Goal: Task Accomplishment & Management: Use online tool/utility

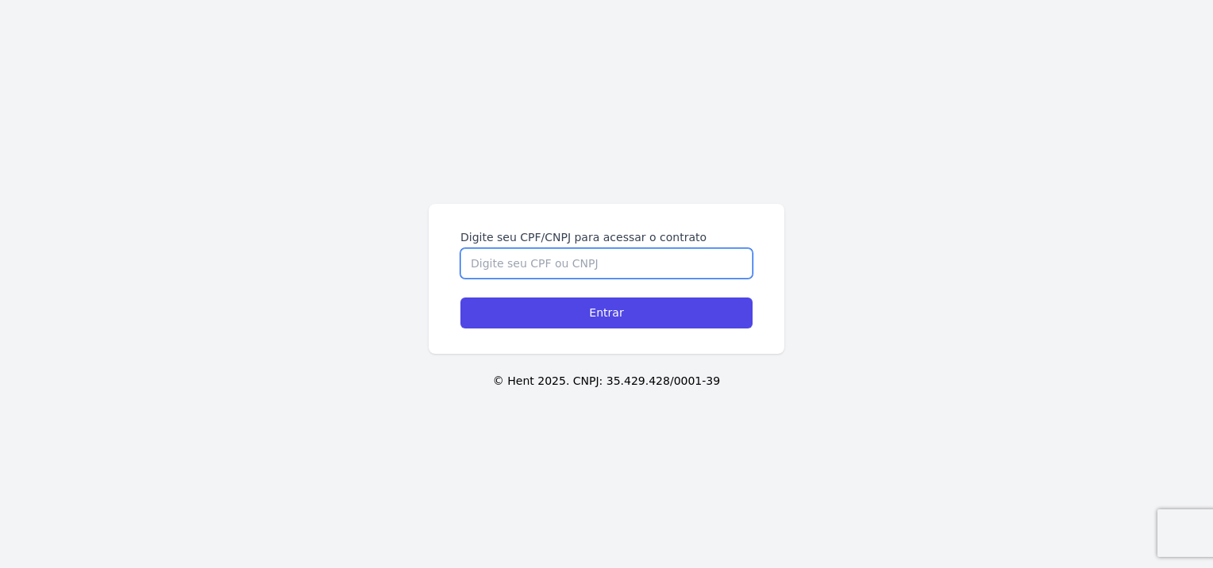
click at [508, 264] on input "Digite seu CPF/CNPJ para acessar o contrato" at bounding box center [606, 263] width 292 height 30
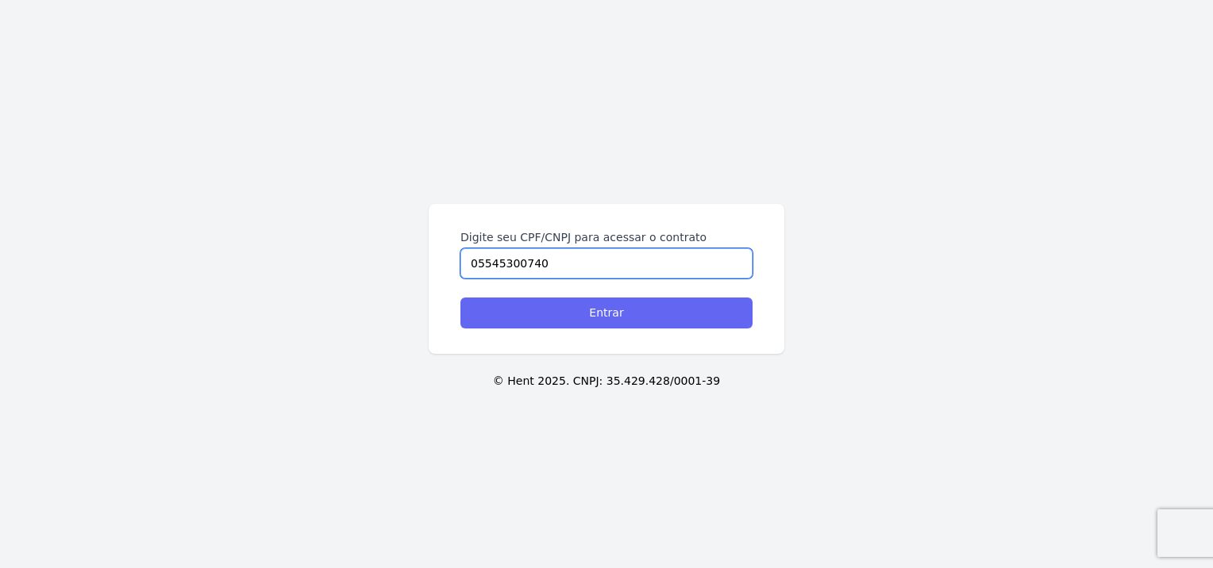
type input "05545300740"
click at [571, 317] on input "Entrar" at bounding box center [606, 313] width 292 height 31
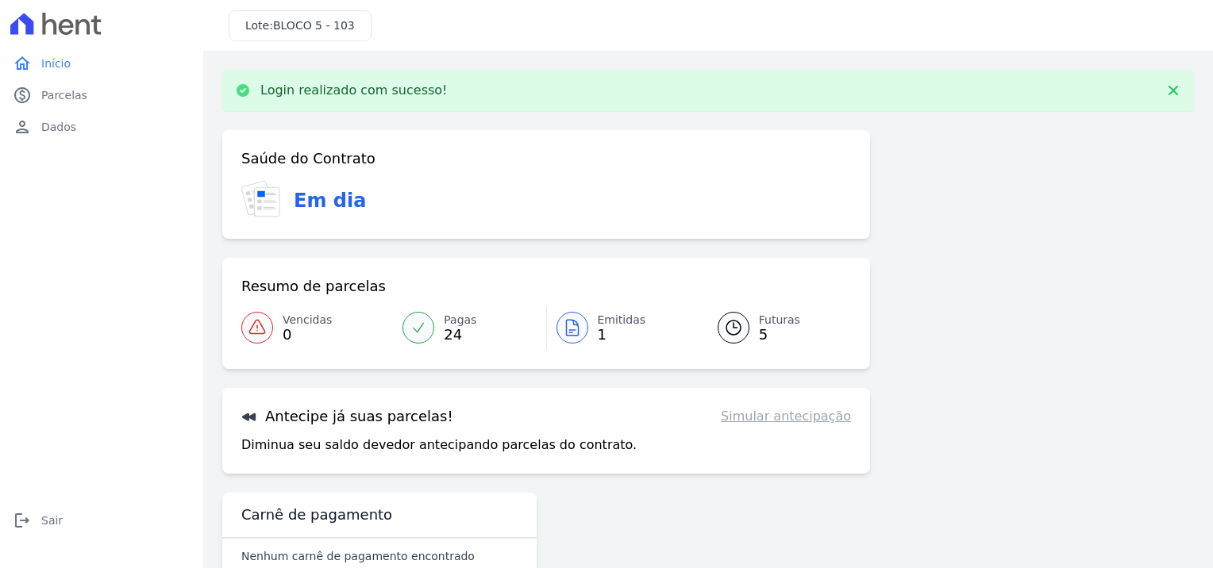
click at [606, 321] on span "Emitidas" at bounding box center [622, 320] width 48 height 17
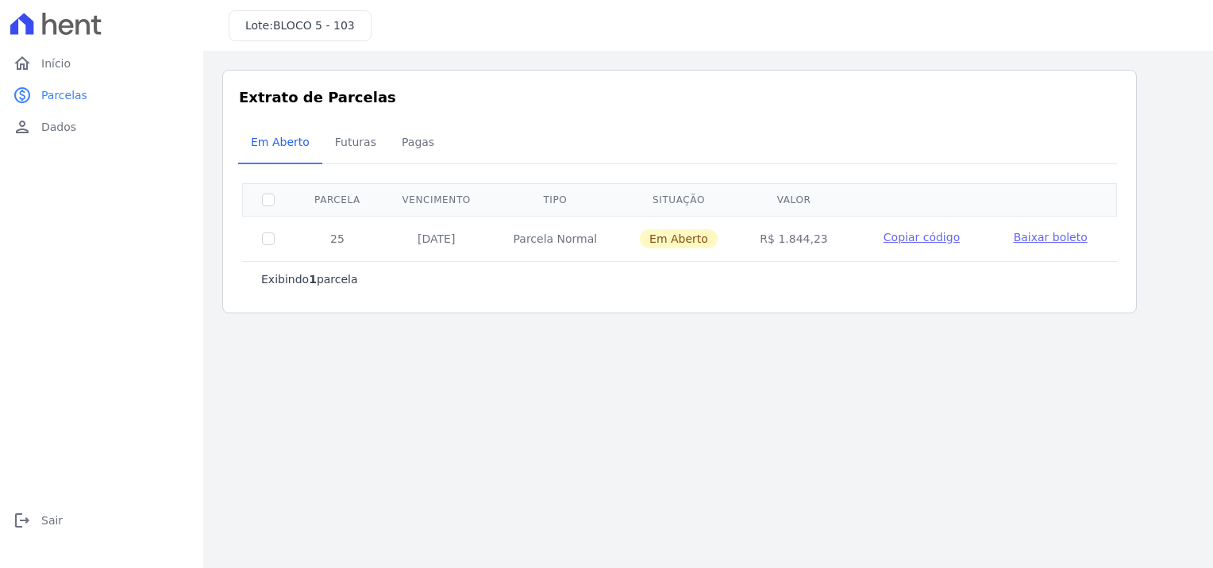
click at [1041, 233] on span "Baixar boleto" at bounding box center [1051, 237] width 74 height 13
